Goal: Task Accomplishment & Management: Use online tool/utility

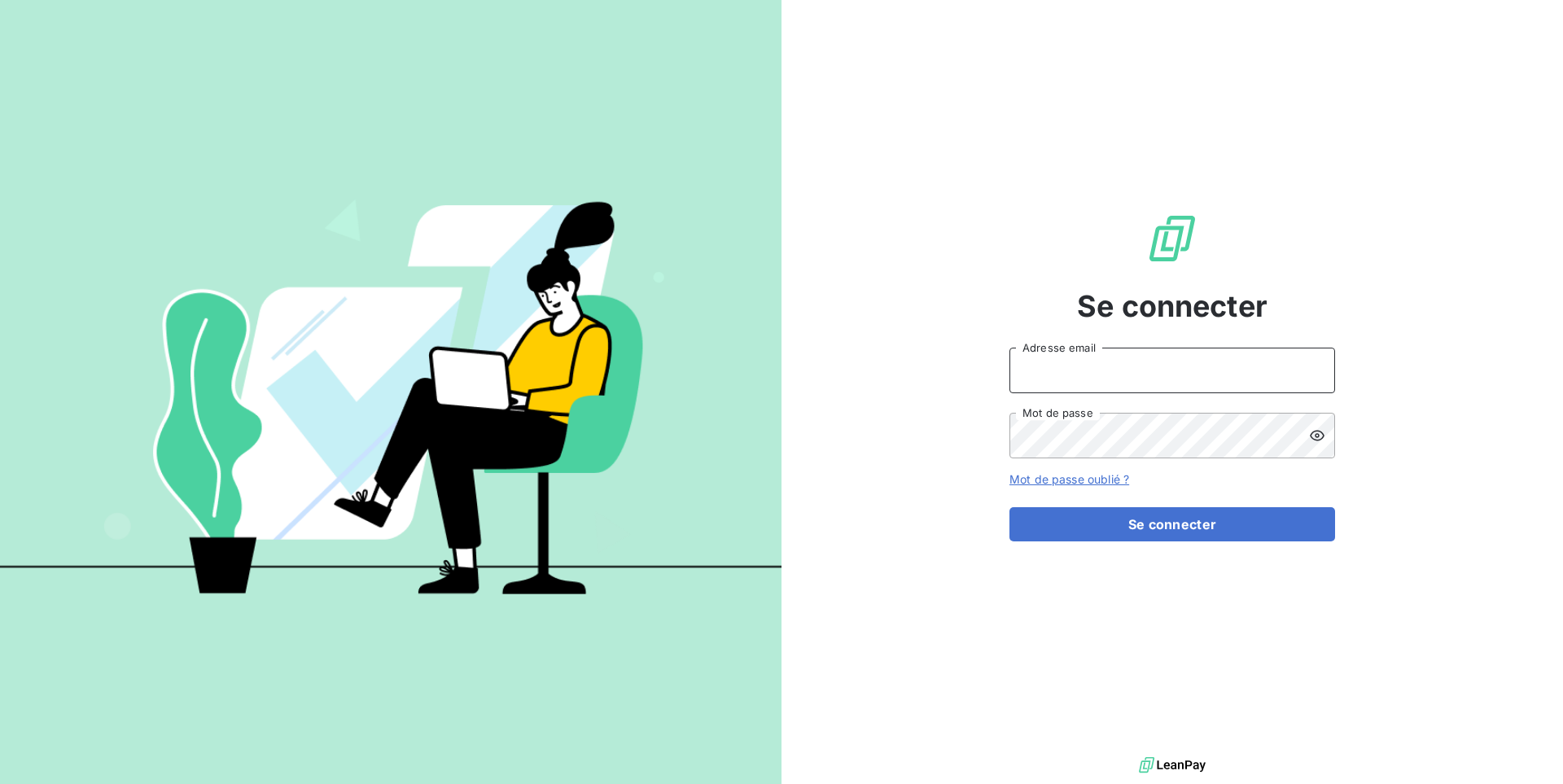
click at [1053, 369] on input "Adresse email" at bounding box center [1172, 370] width 325 height 46
paste input "eskimoz"
type input "admin@eskimoz"
click at [1009, 507] on button "Se connecter" at bounding box center [1172, 524] width 325 height 34
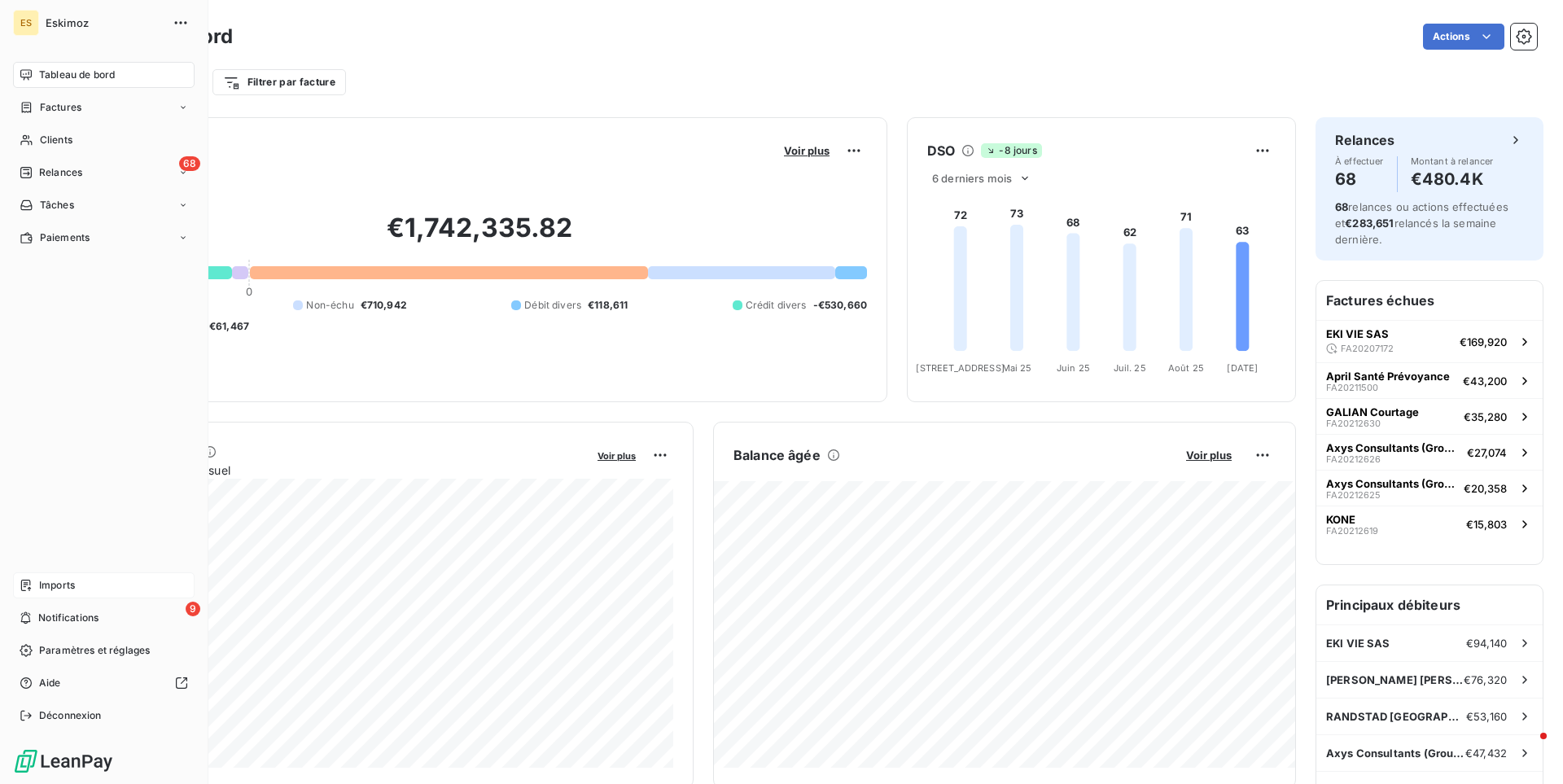
click at [93, 580] on div "Imports" at bounding box center [104, 585] width 182 height 26
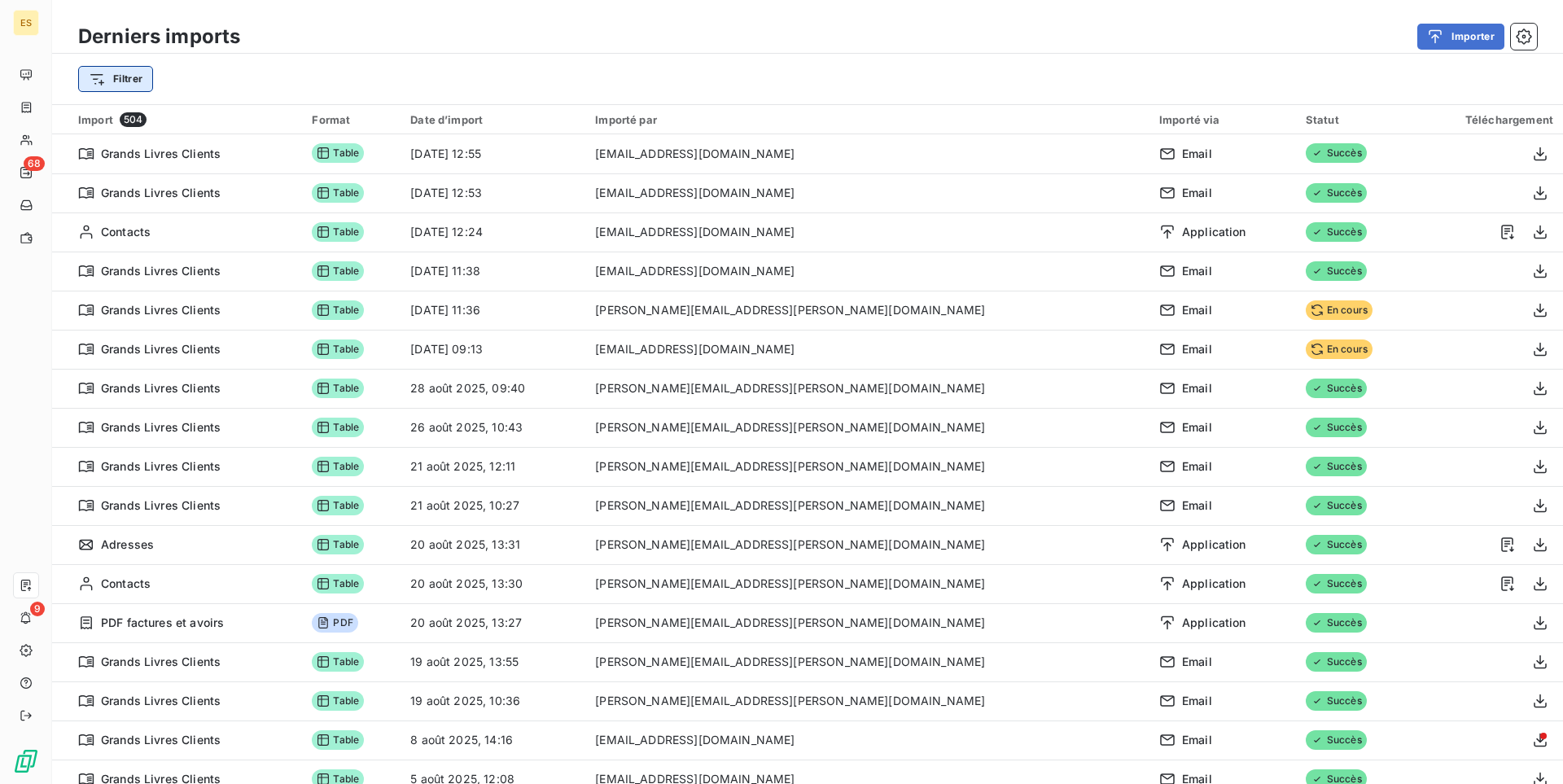
click at [107, 78] on html "ES 68 9 Derniers imports Importer Filtrer Import 504 Format Date d’import Impor…" at bounding box center [782, 392] width 1563 height 784
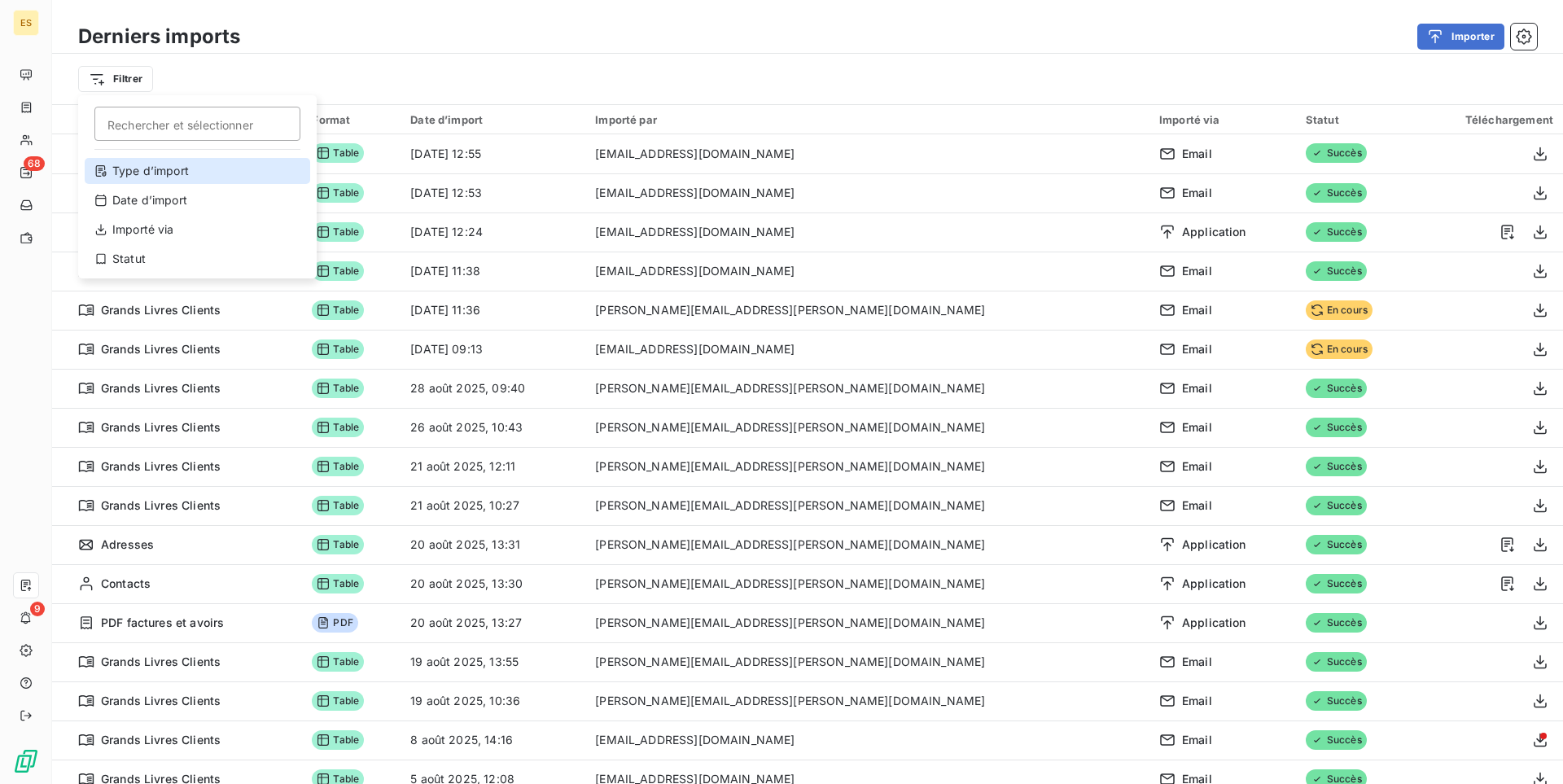
click at [224, 163] on div "Type d’import" at bounding box center [197, 170] width 225 height 26
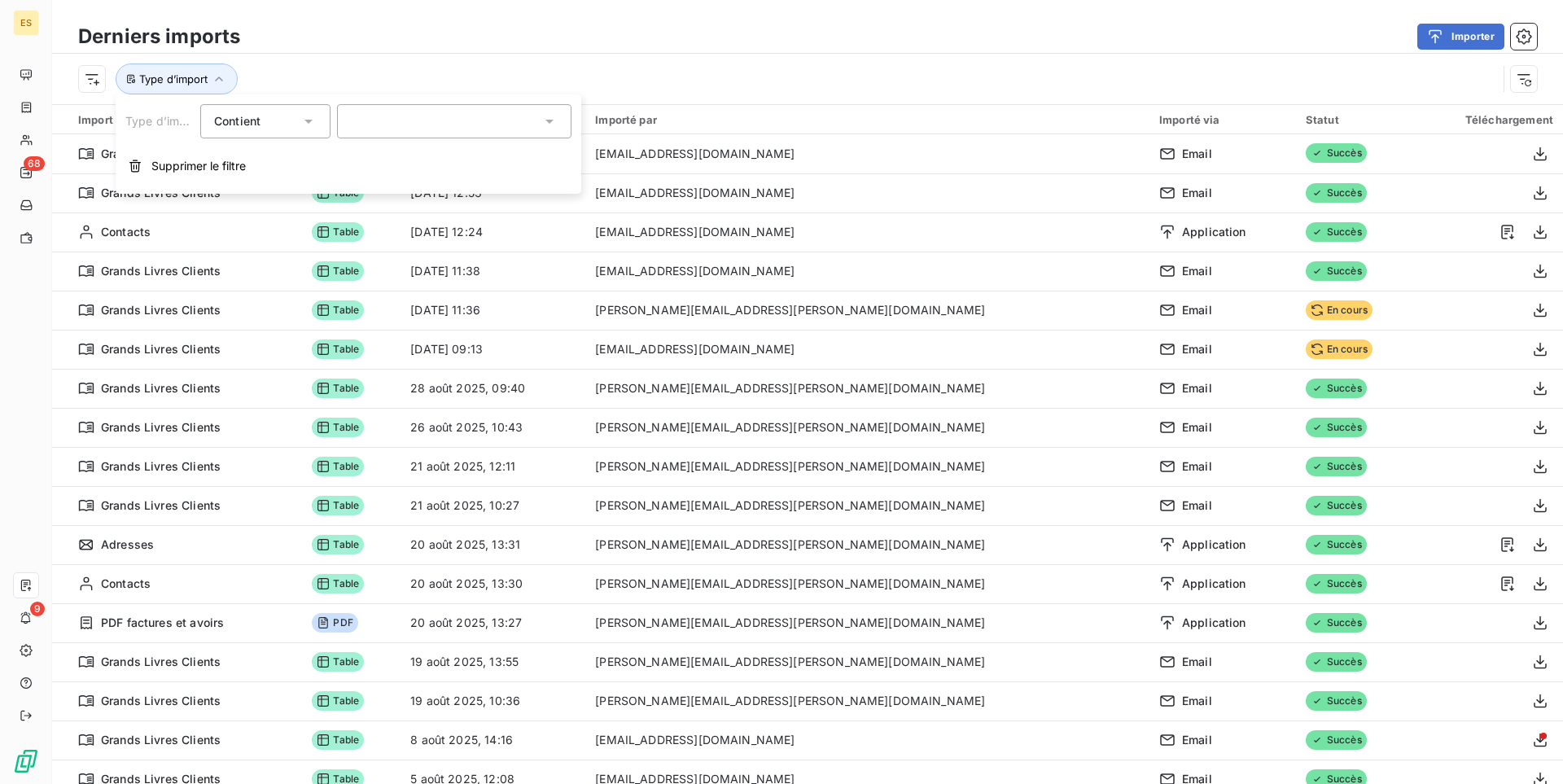
click at [427, 122] on div at bounding box center [454, 121] width 234 height 34
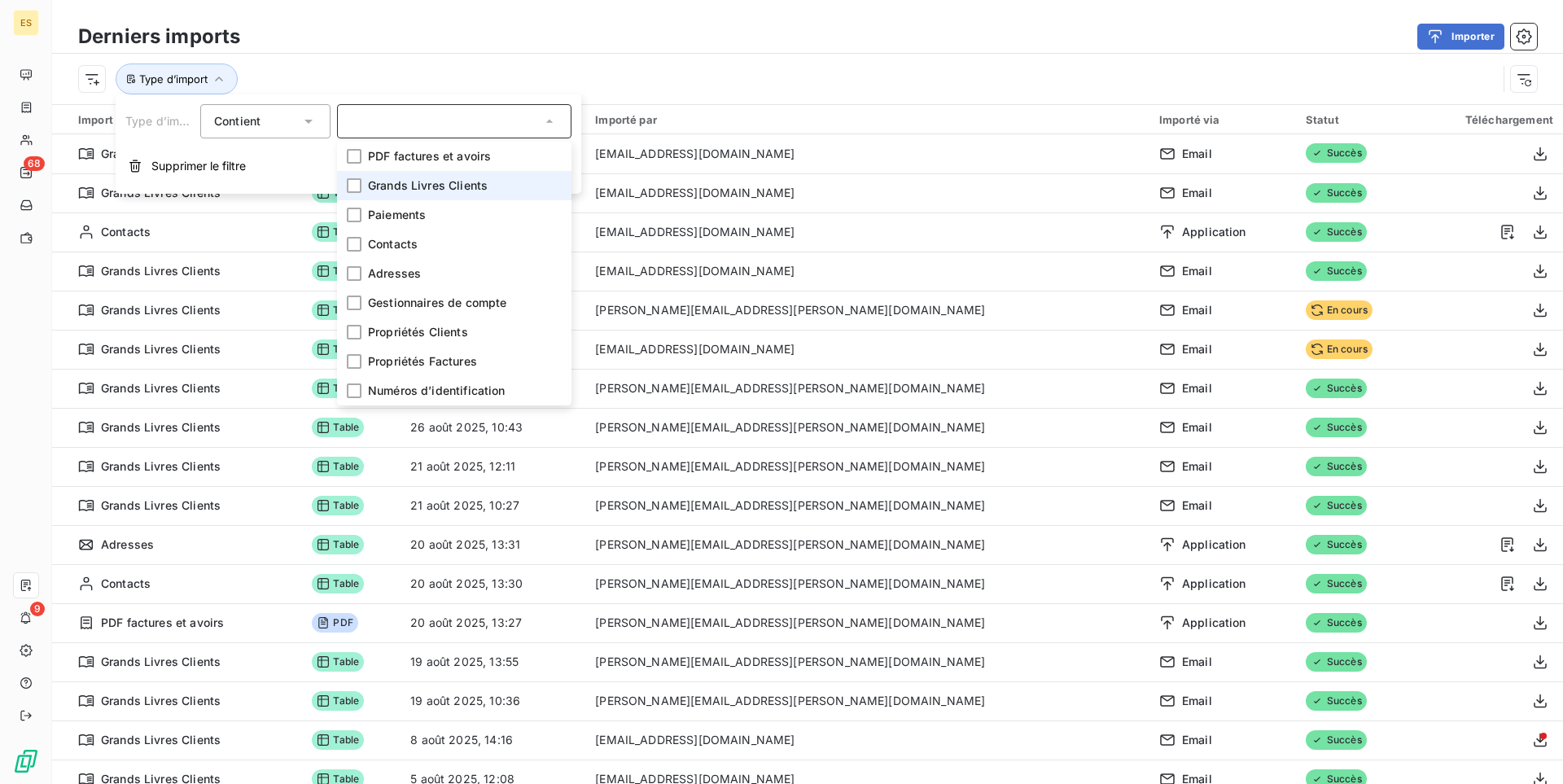
click at [426, 181] on span "Grands Livres Clients" at bounding box center [427, 186] width 119 height 17
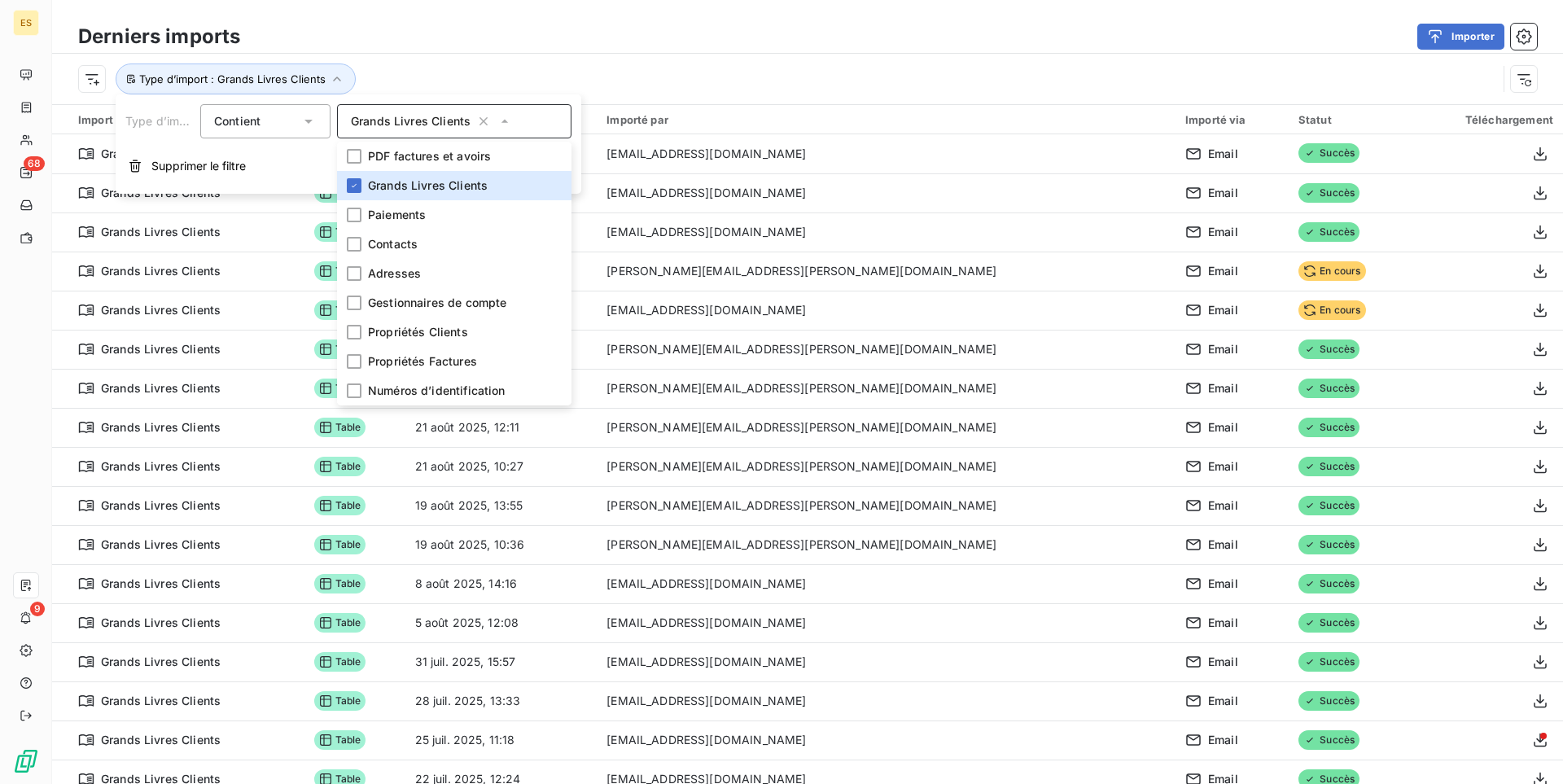
click at [577, 57] on div "Type d’import : Grands Livres Clients" at bounding box center [807, 78] width 1510 height 51
